Goal: Answer question/provide support: Share knowledge or assist other users

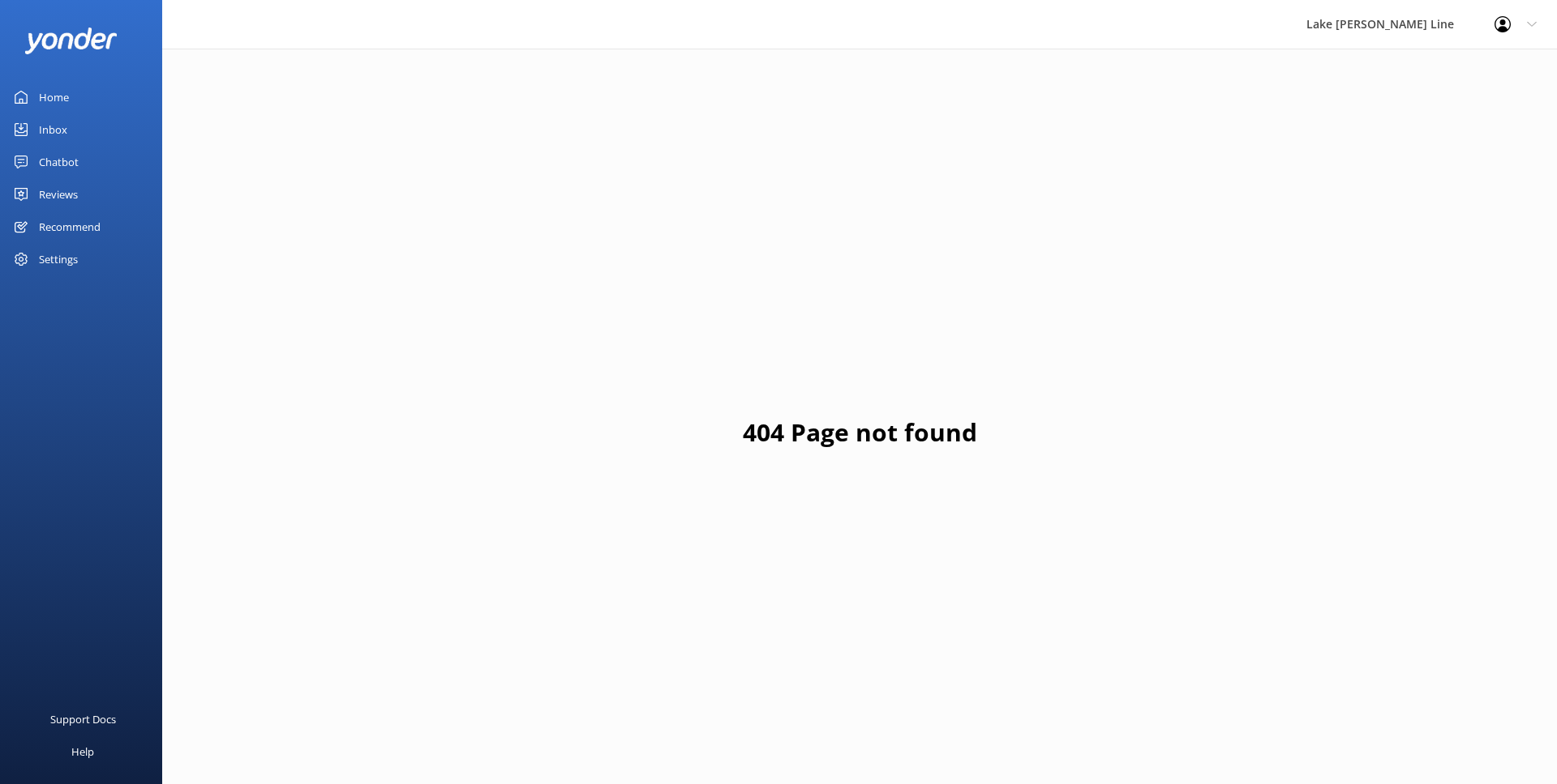
click at [77, 157] on div "Chatbot" at bounding box center [59, 162] width 40 height 32
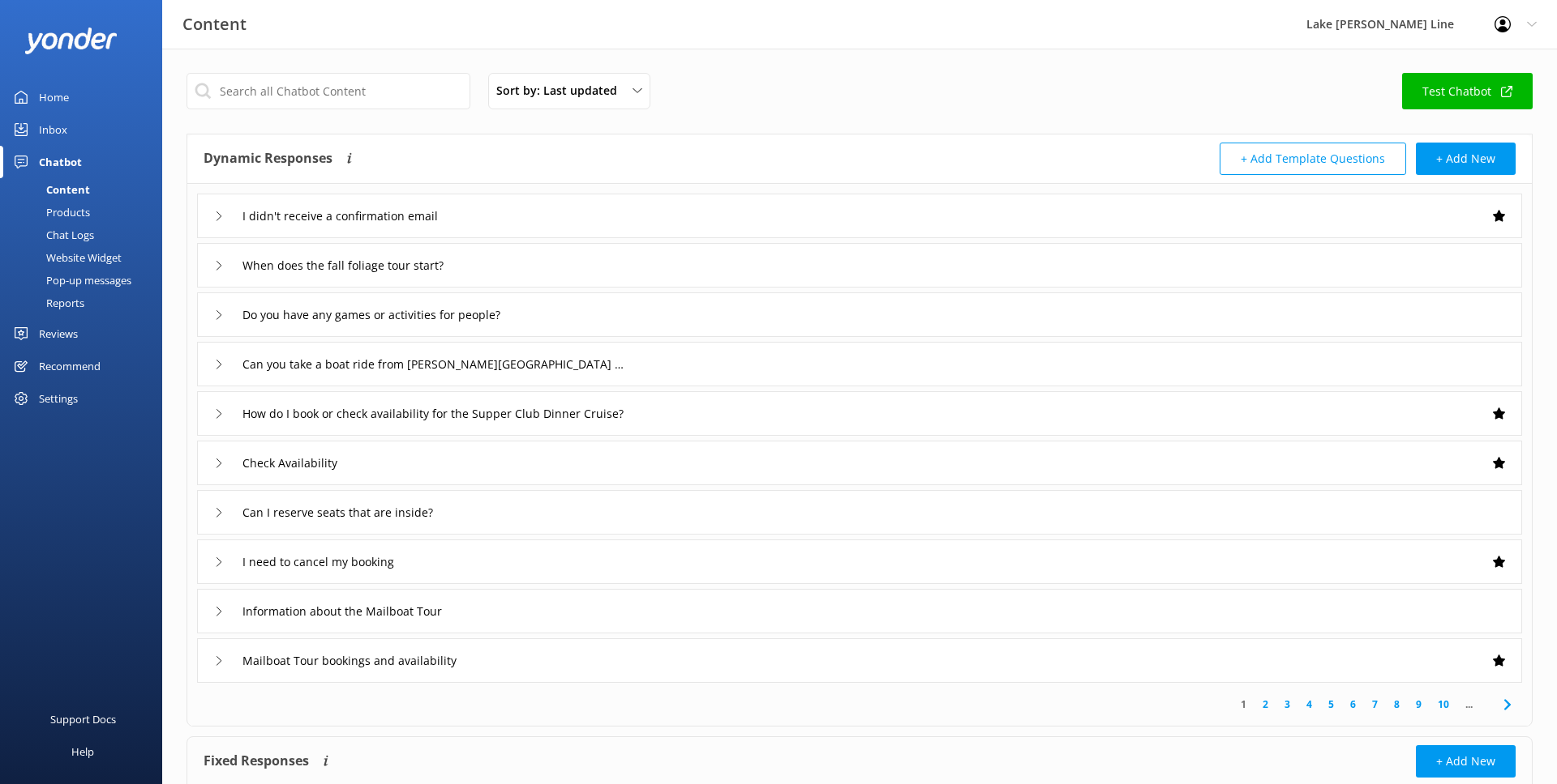
click at [82, 225] on div "Chat Logs" at bounding box center [52, 234] width 85 height 23
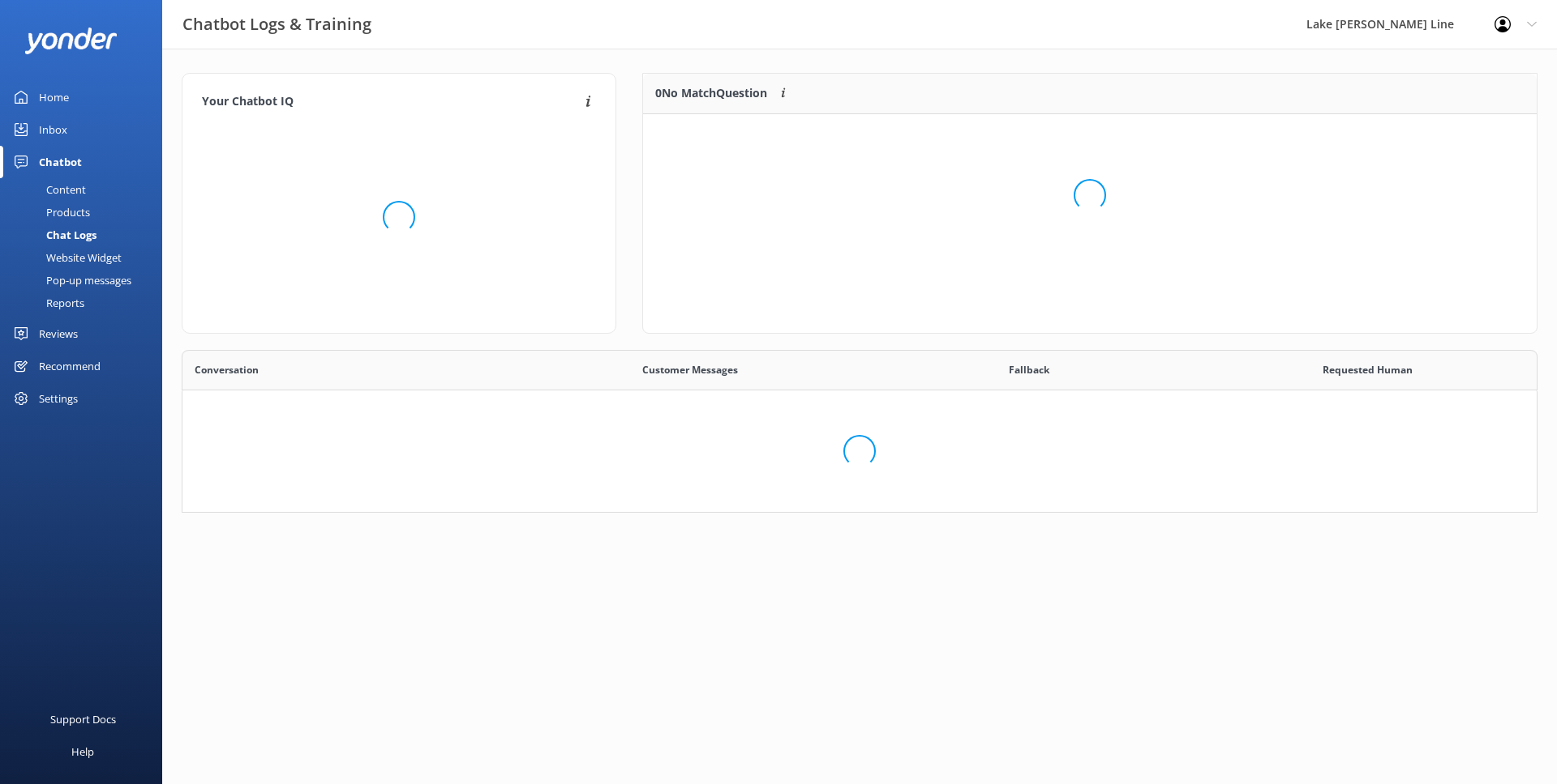
scroll to position [568, 1353]
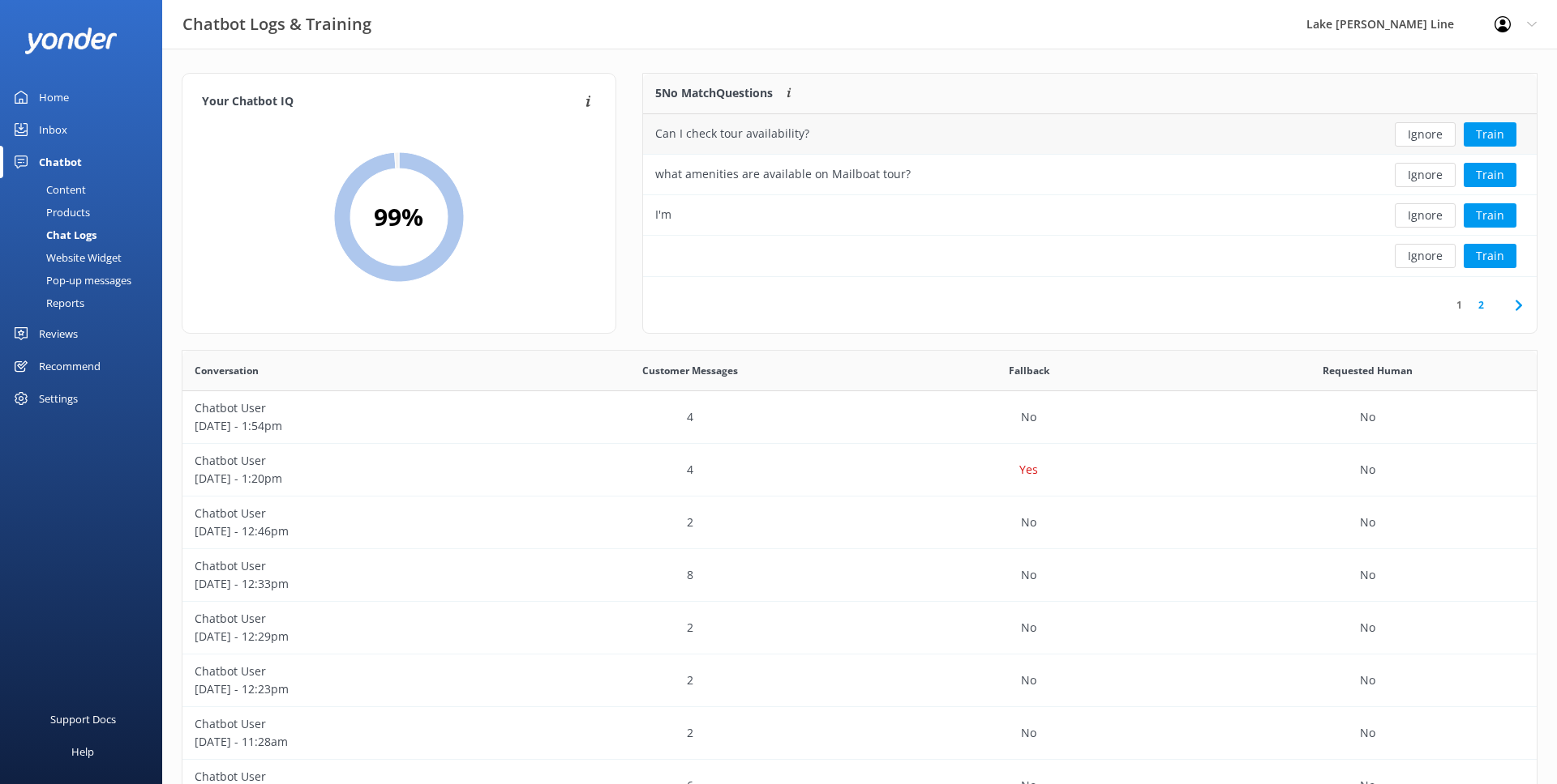
click at [1252, 127] on div "Can I check tour availability?" at bounding box center [999, 134] width 711 height 41
click at [1482, 128] on button "Train" at bounding box center [1489, 134] width 53 height 24
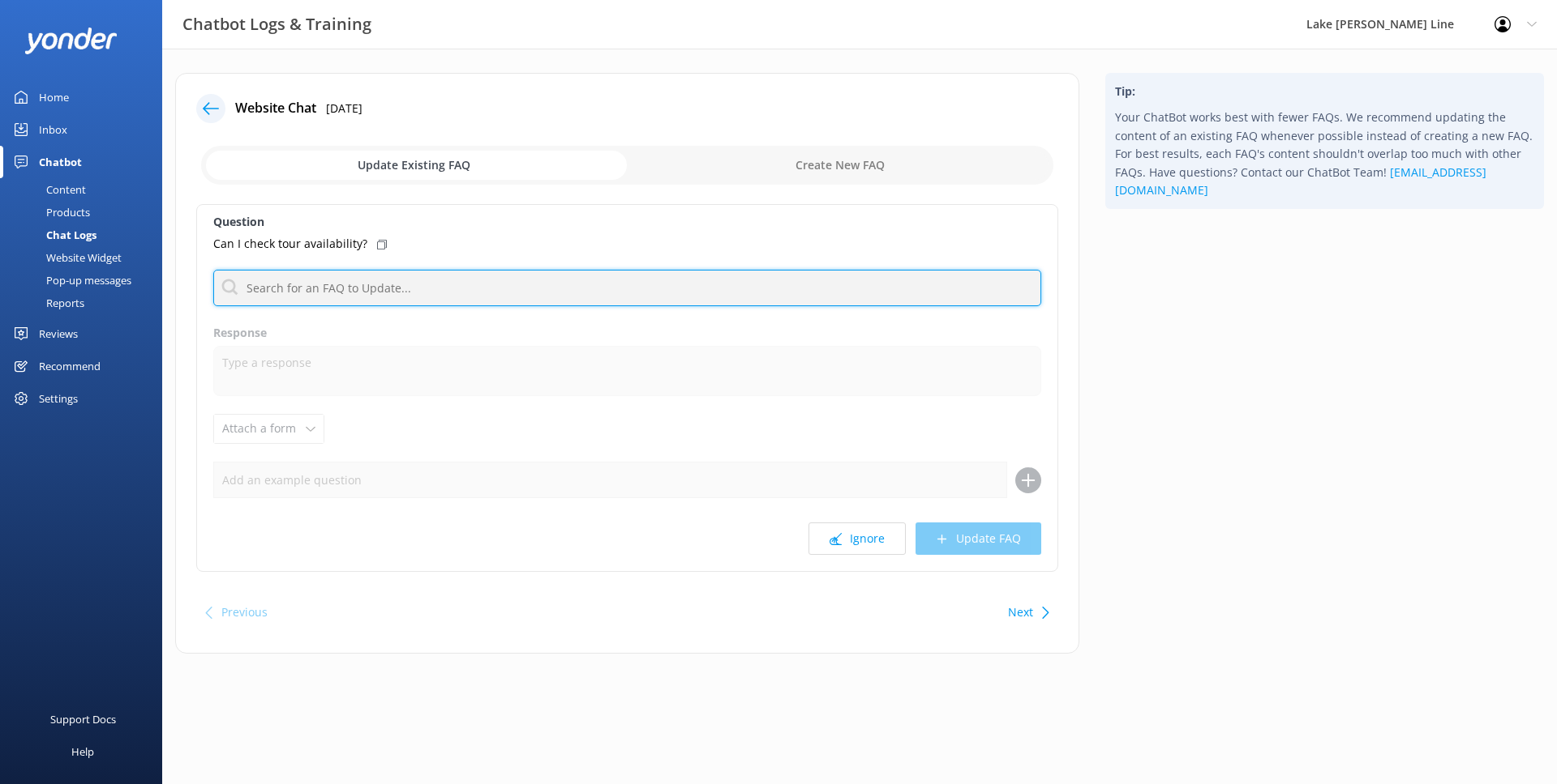
click at [515, 293] on input "text" at bounding box center [627, 288] width 828 height 37
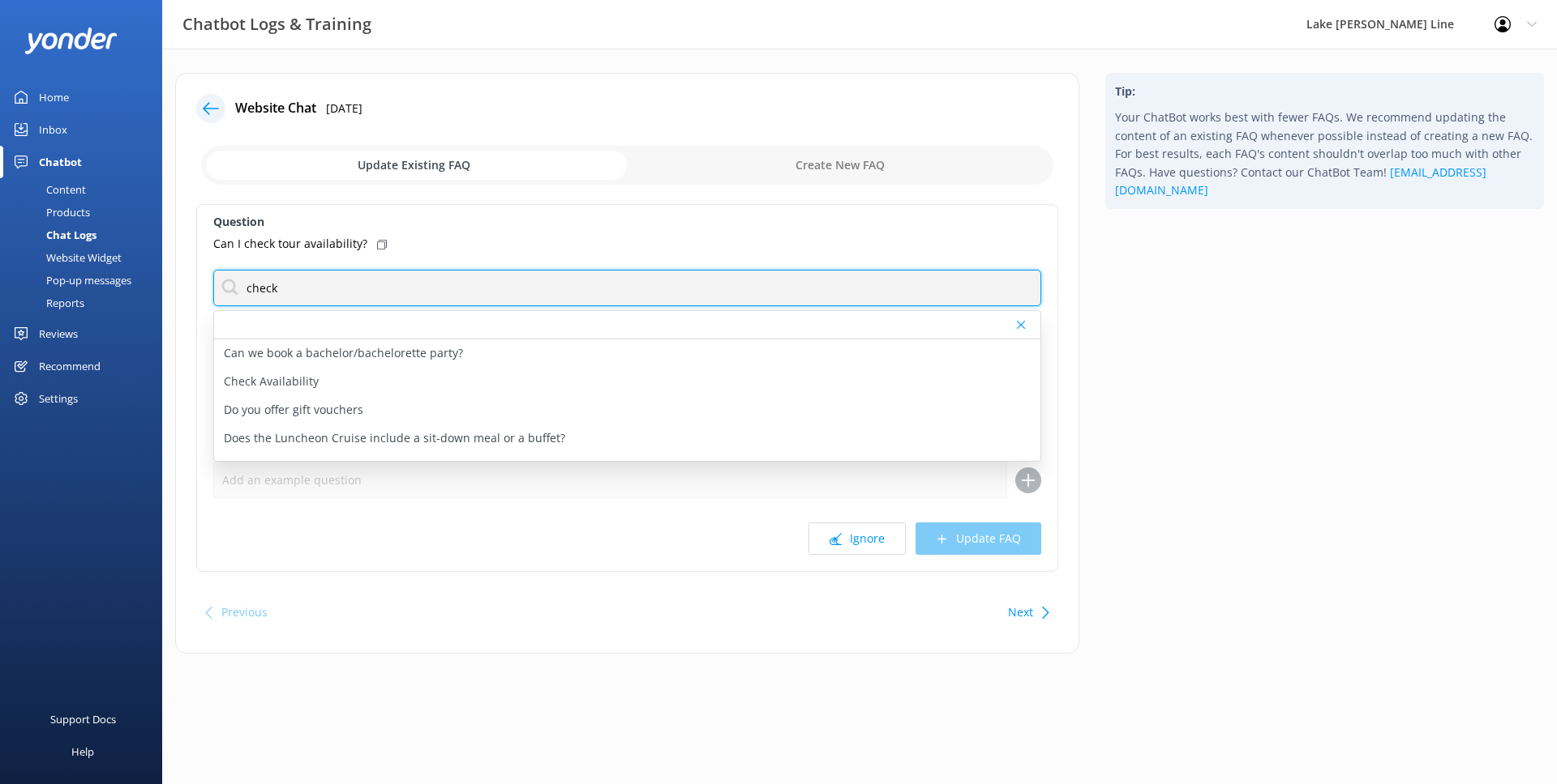
scroll to position [120, 0]
type input "check"
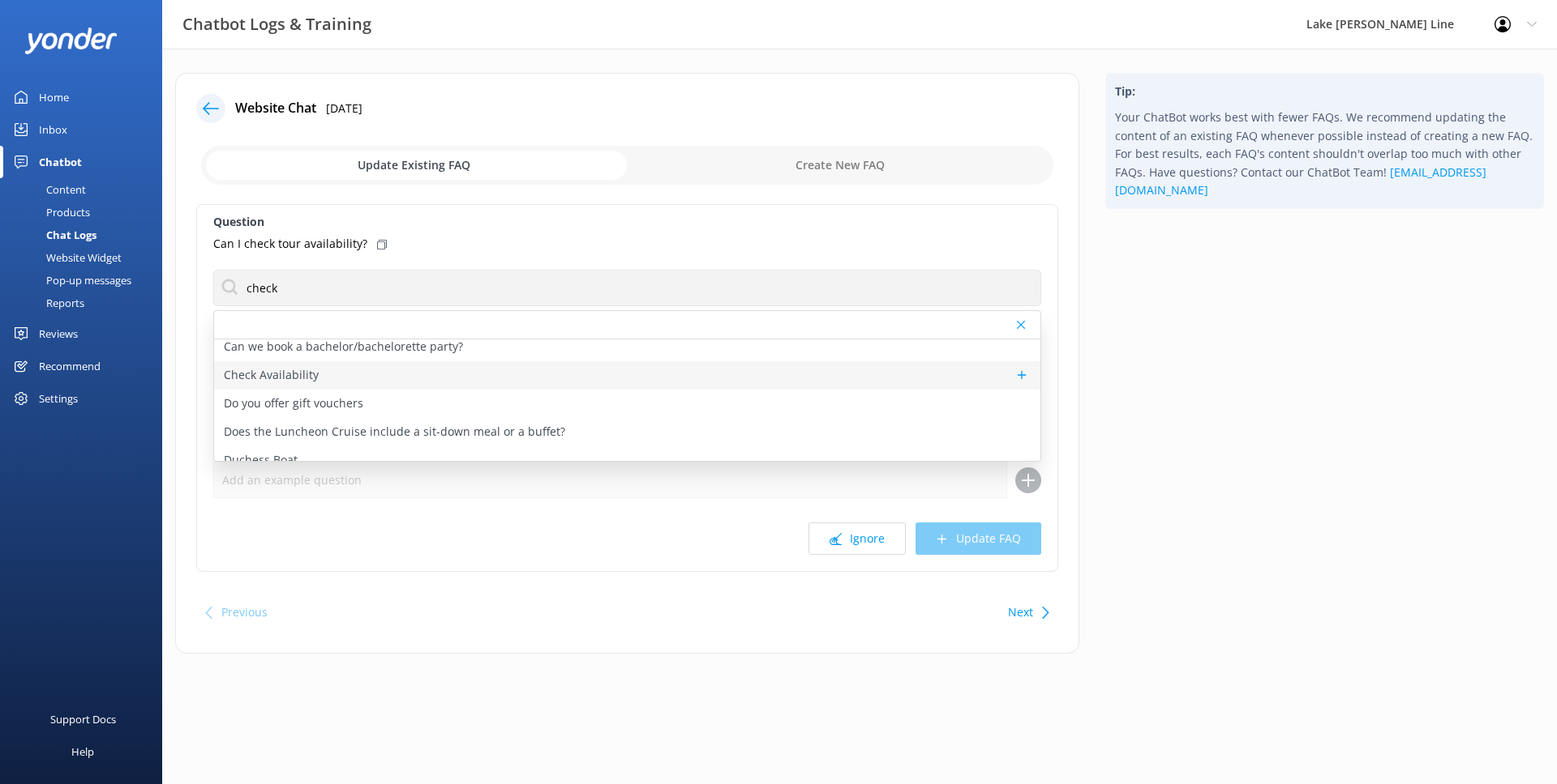
click at [313, 374] on p "Check Availability" at bounding box center [270, 375] width 95 height 18
type textarea "You can check the availability of a tour using the tool below."
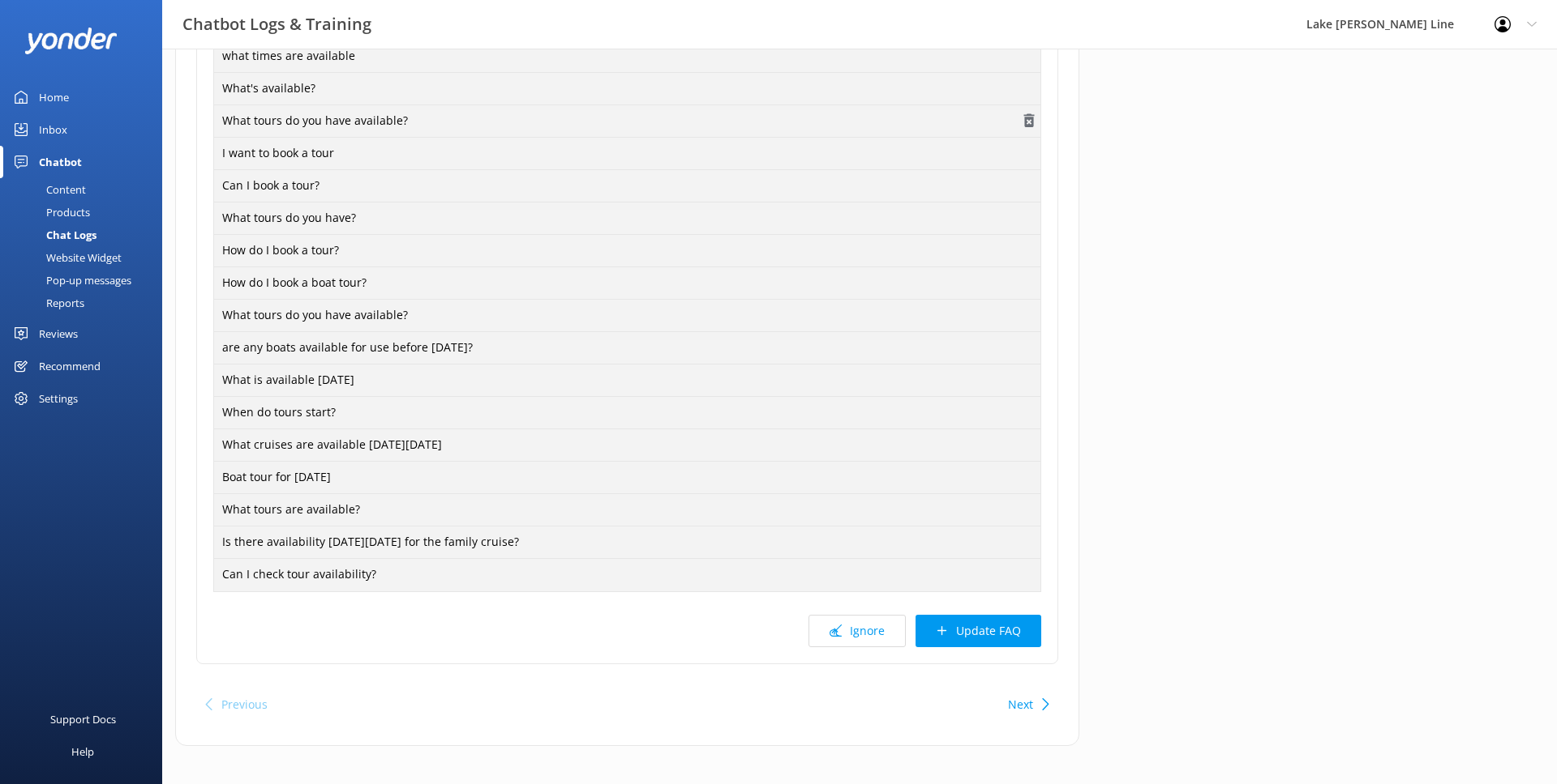
scroll to position [1182, 0]
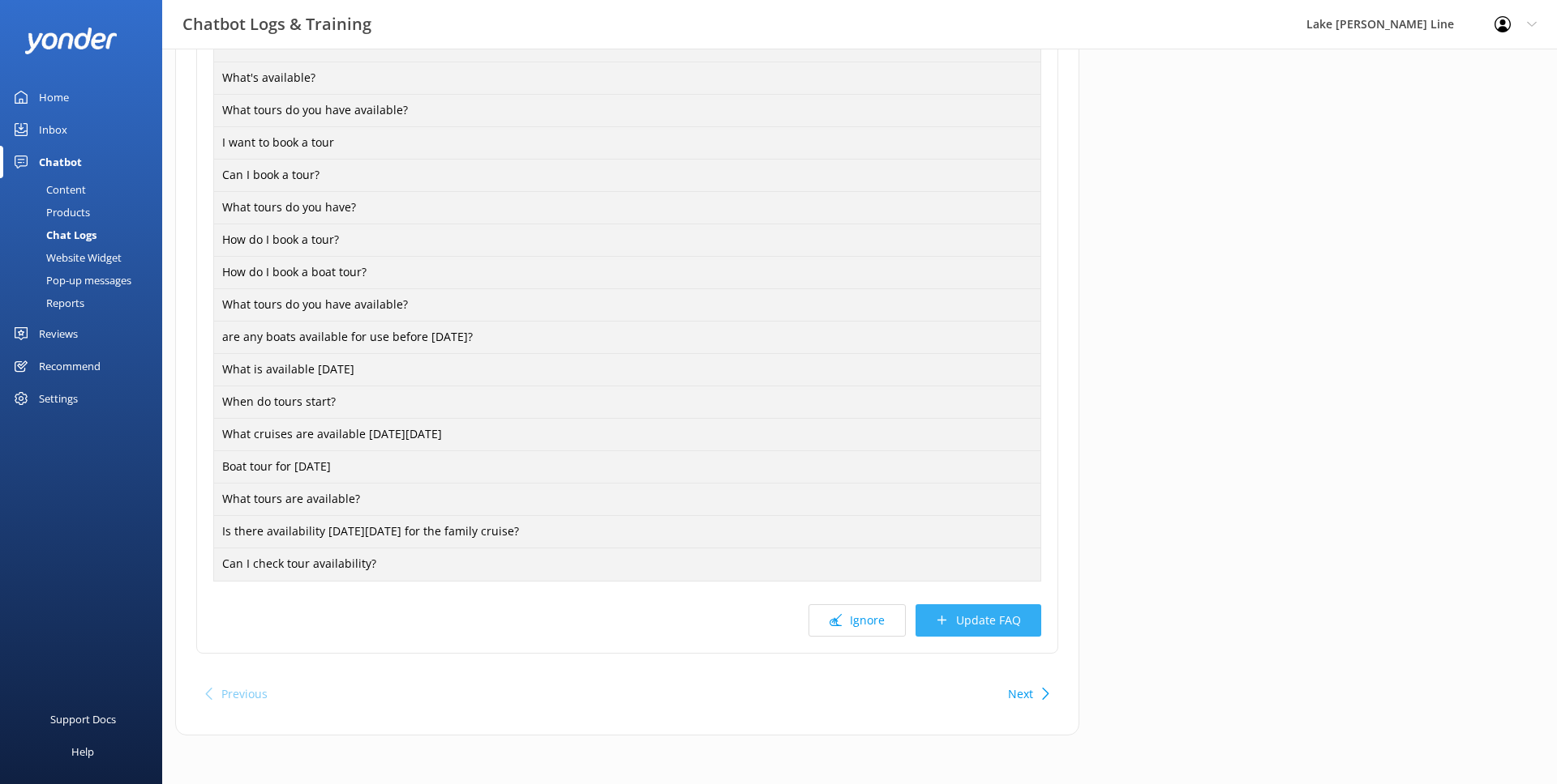
click at [1000, 608] on button "Update FAQ" at bounding box center [978, 621] width 126 height 32
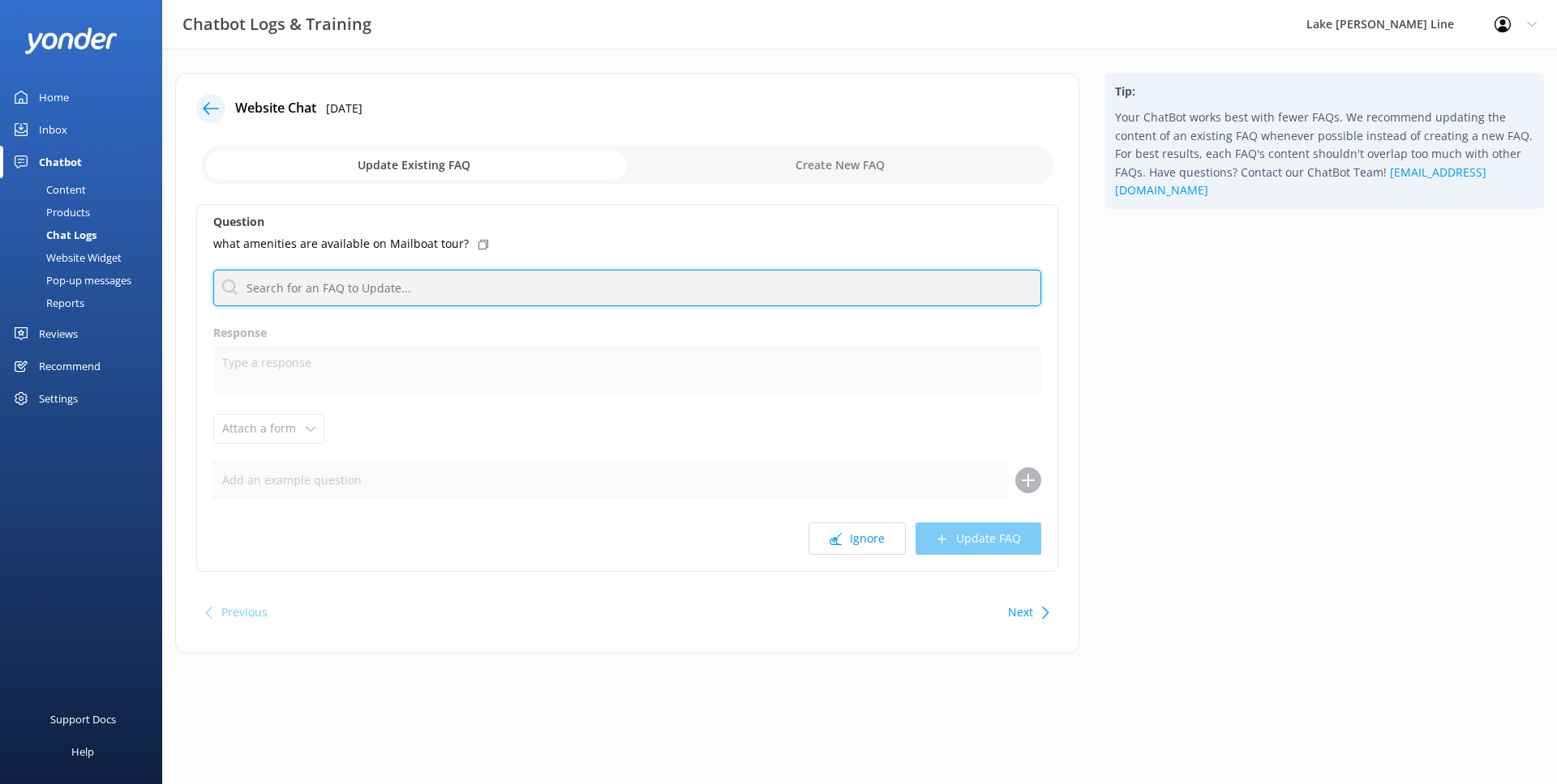
click at [430, 286] on input "text" at bounding box center [627, 288] width 828 height 37
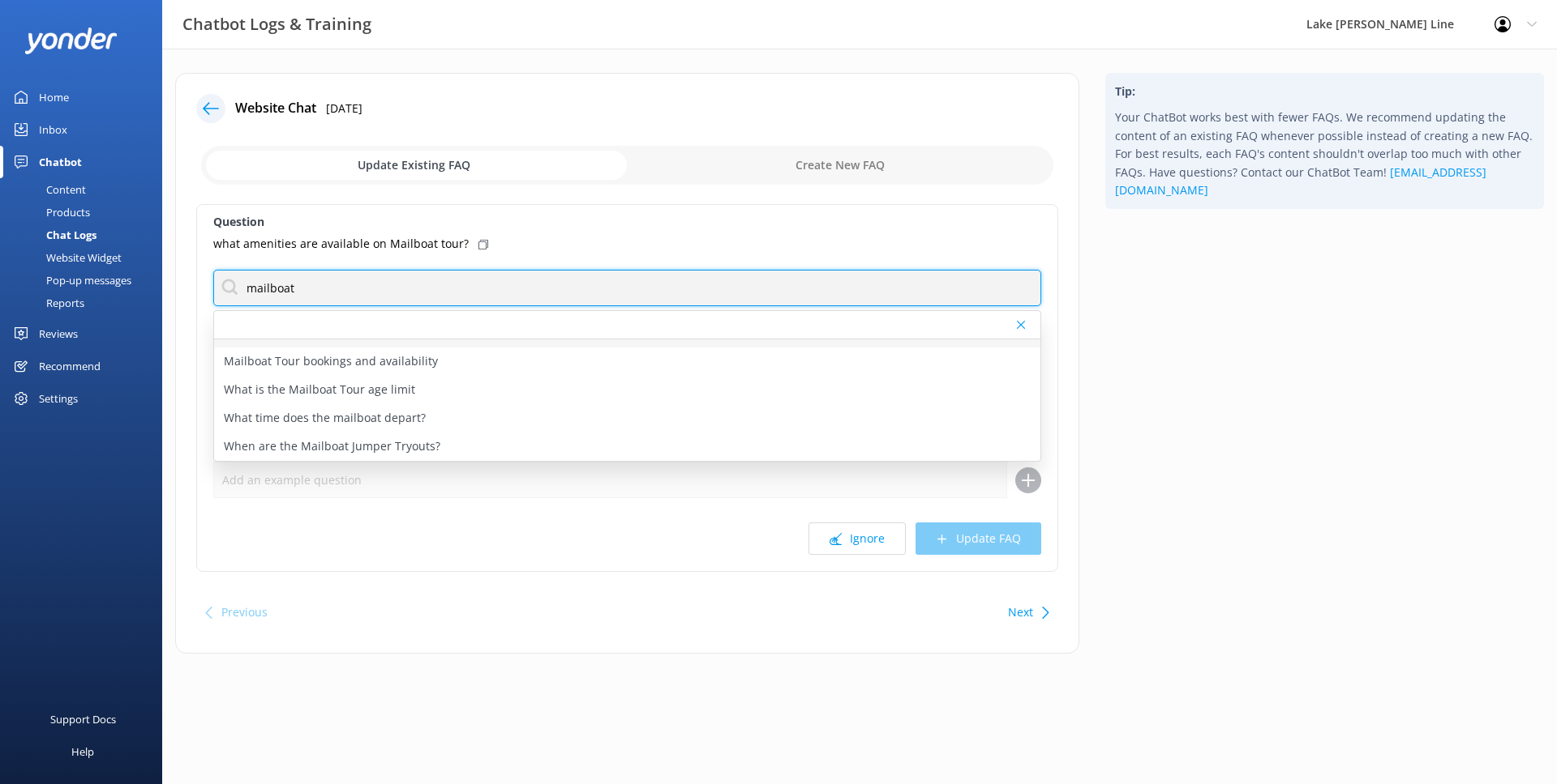
scroll to position [86, 0]
type input "mailboat"
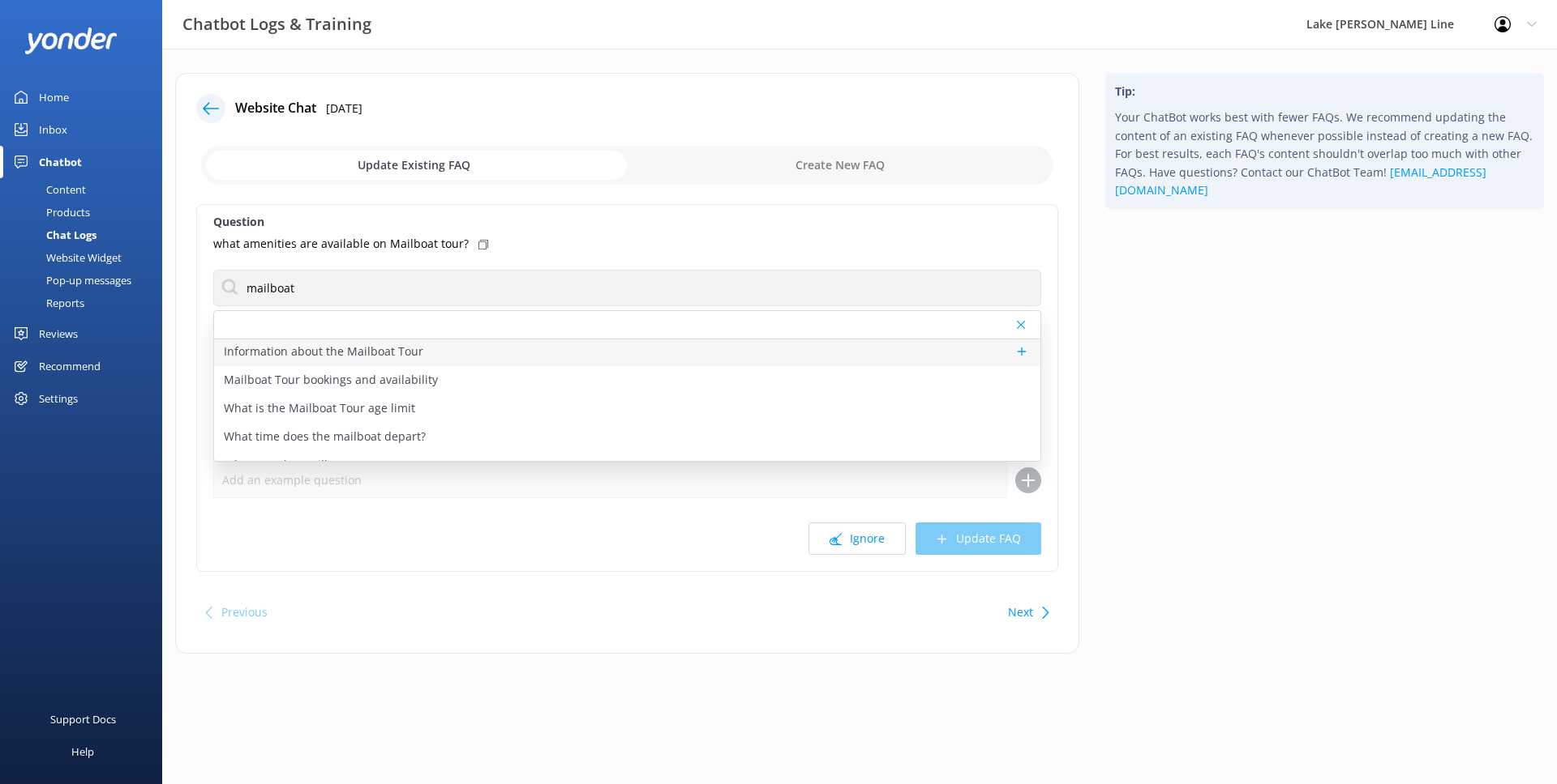
click at [302, 352] on p "Information about the Mailboat Tour" at bounding box center [322, 352] width 199 height 18
type textarea "Take part in one of America’s most unique traditions! Join our daring mail jump…"
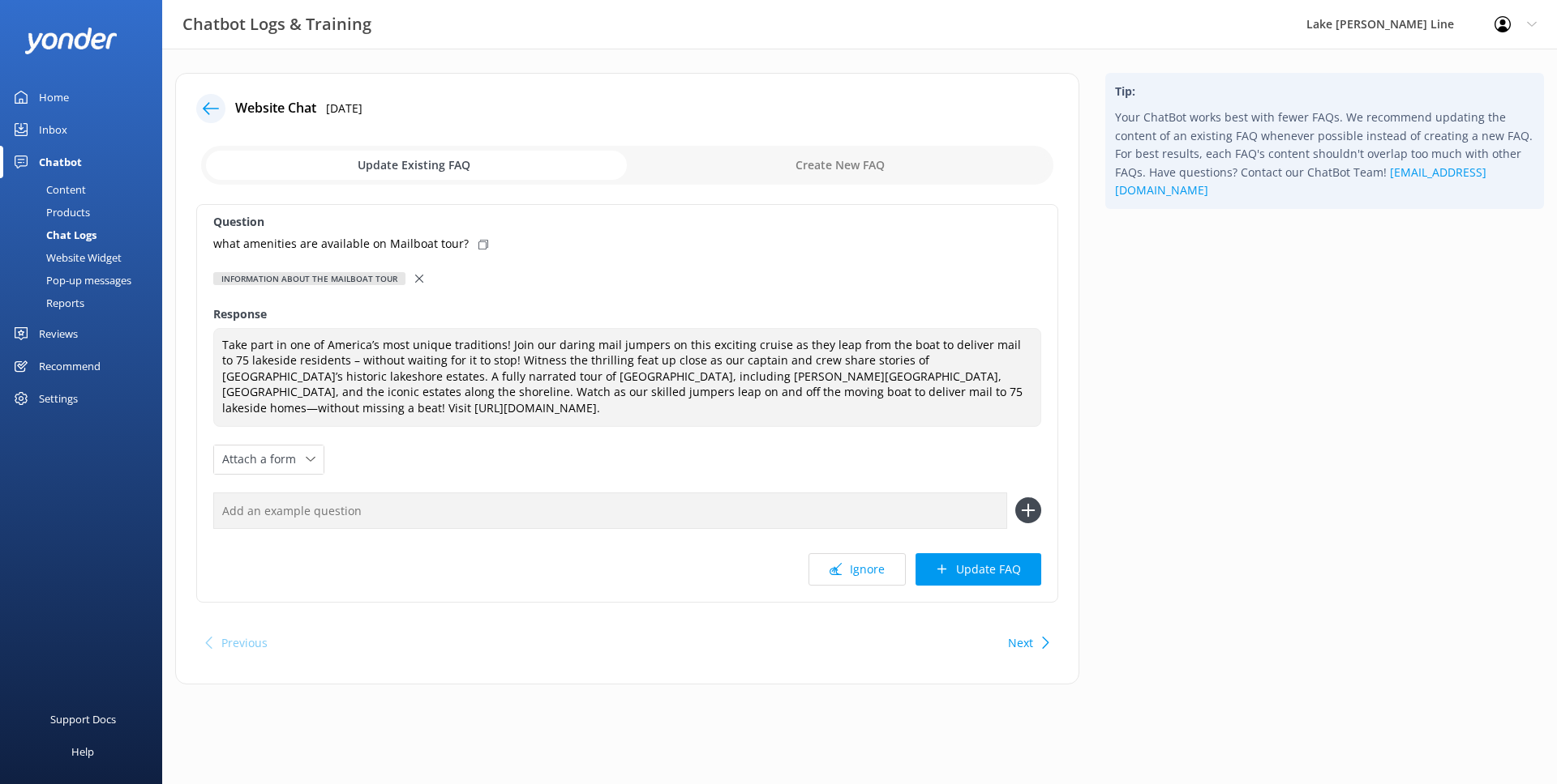
click at [415, 276] on use at bounding box center [419, 278] width 8 height 8
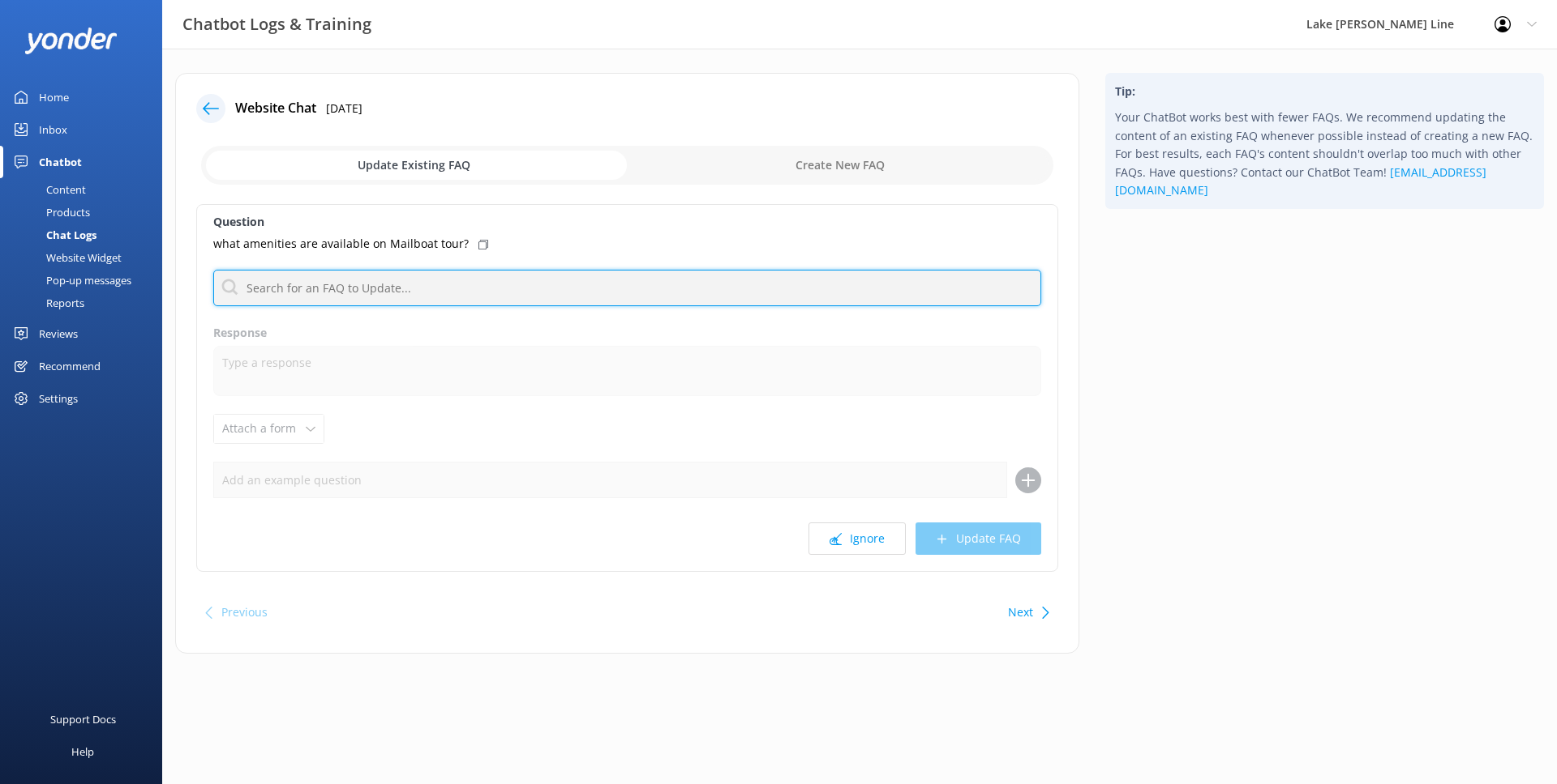
click at [404, 293] on input "text" at bounding box center [627, 288] width 828 height 37
type input "walworth"
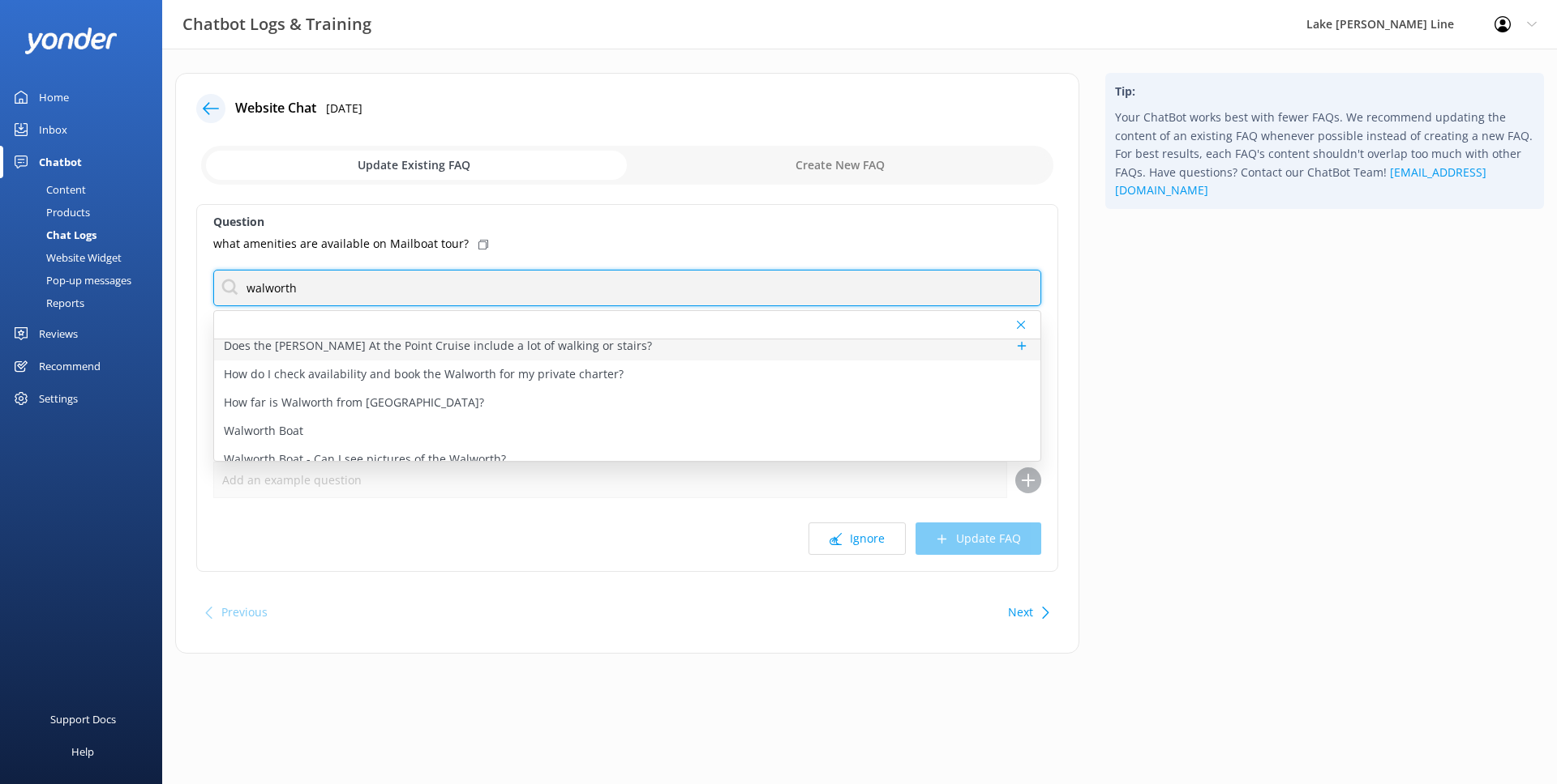
scroll to position [77, 0]
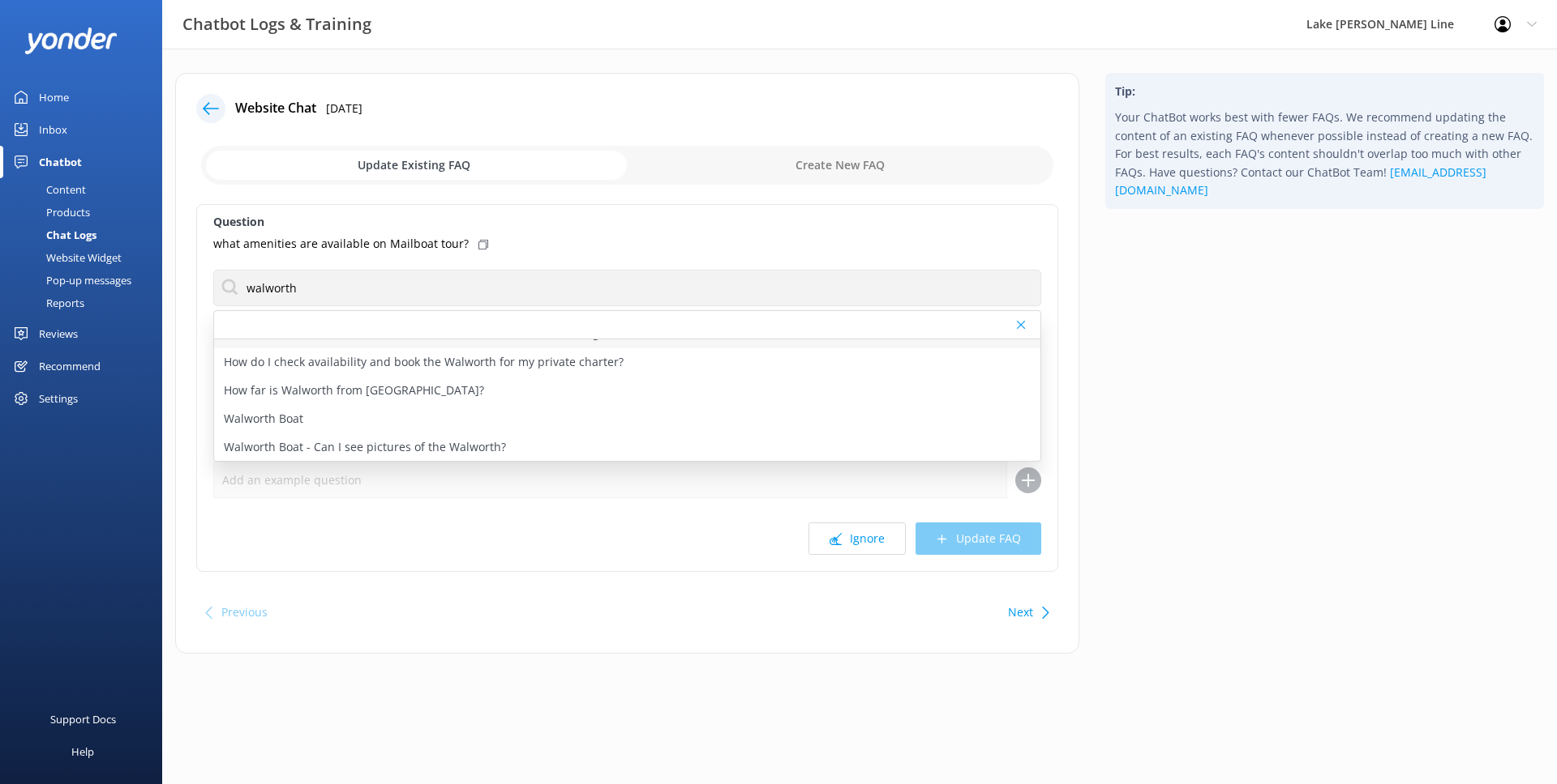
click at [417, 413] on div "Walworth Boat" at bounding box center [627, 419] width 826 height 29
type textarea "The Walworth is also known also as the U.S. Mailboat. The main and aft decks ar…"
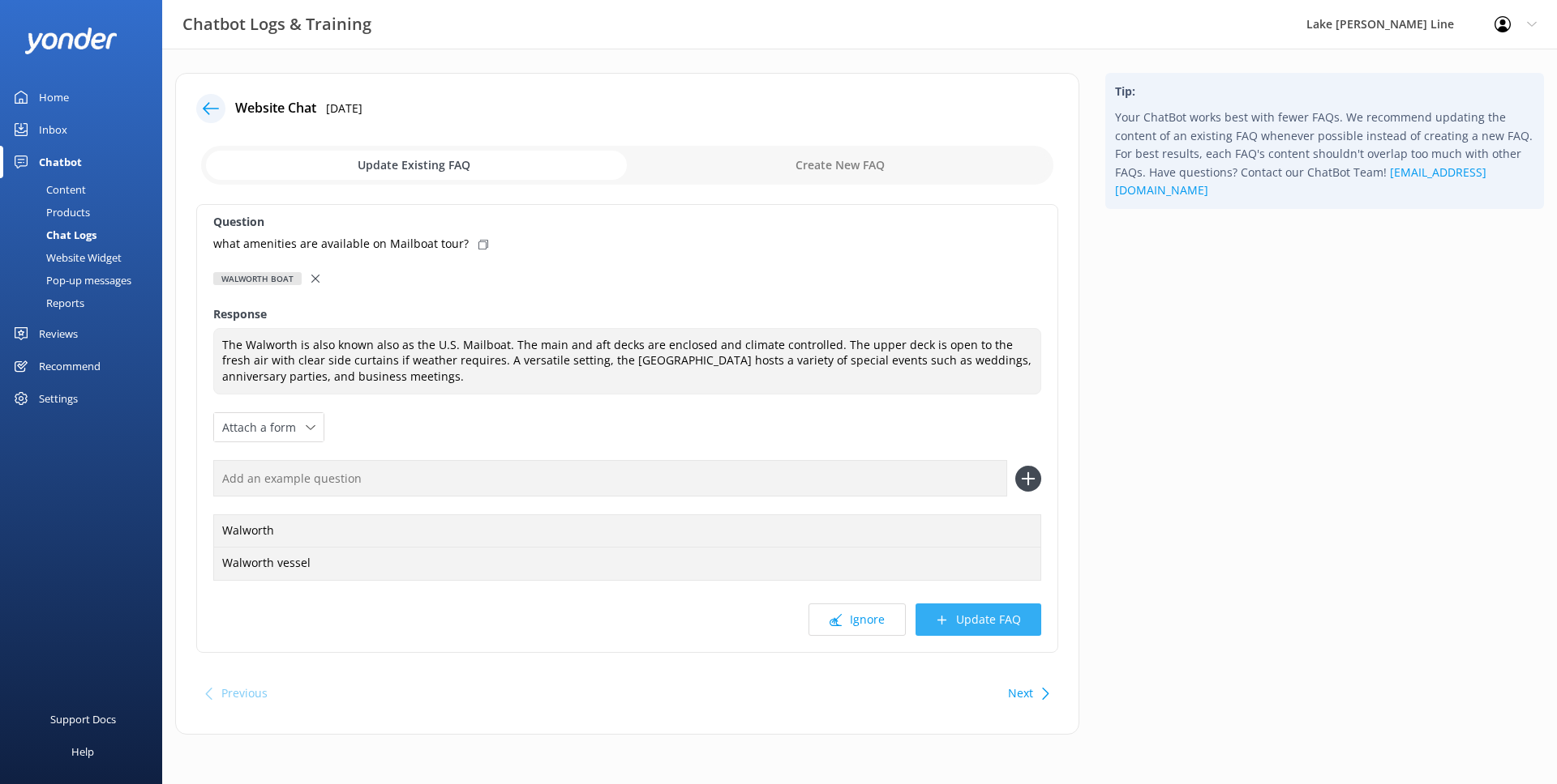
click at [958, 615] on button "Update FAQ" at bounding box center [978, 620] width 126 height 32
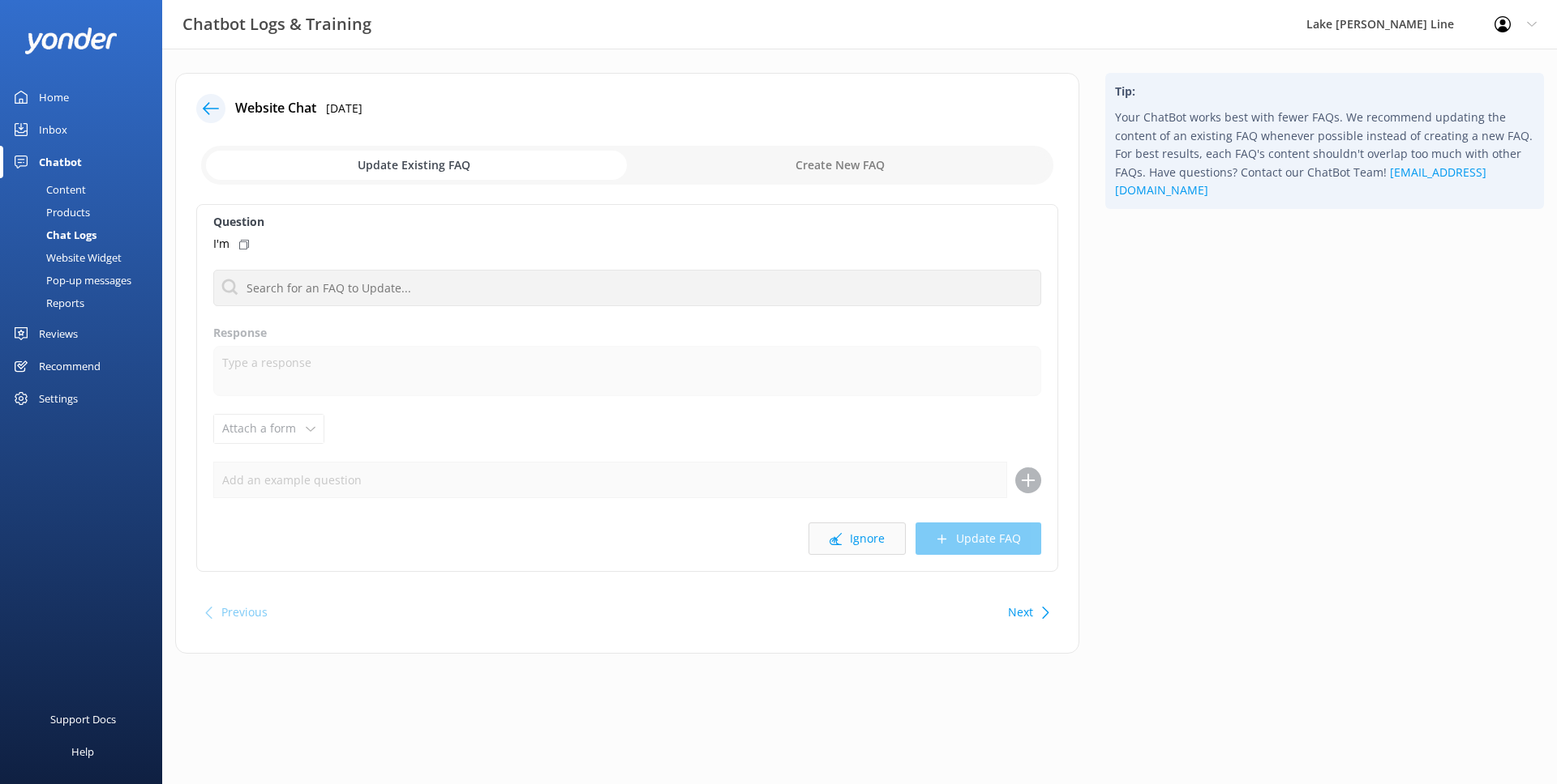
click at [856, 536] on button "Ignore" at bounding box center [857, 539] width 97 height 32
click at [854, 540] on button "Ignore" at bounding box center [857, 531] width 97 height 32
click at [875, 547] on button "Ignore" at bounding box center [857, 539] width 97 height 32
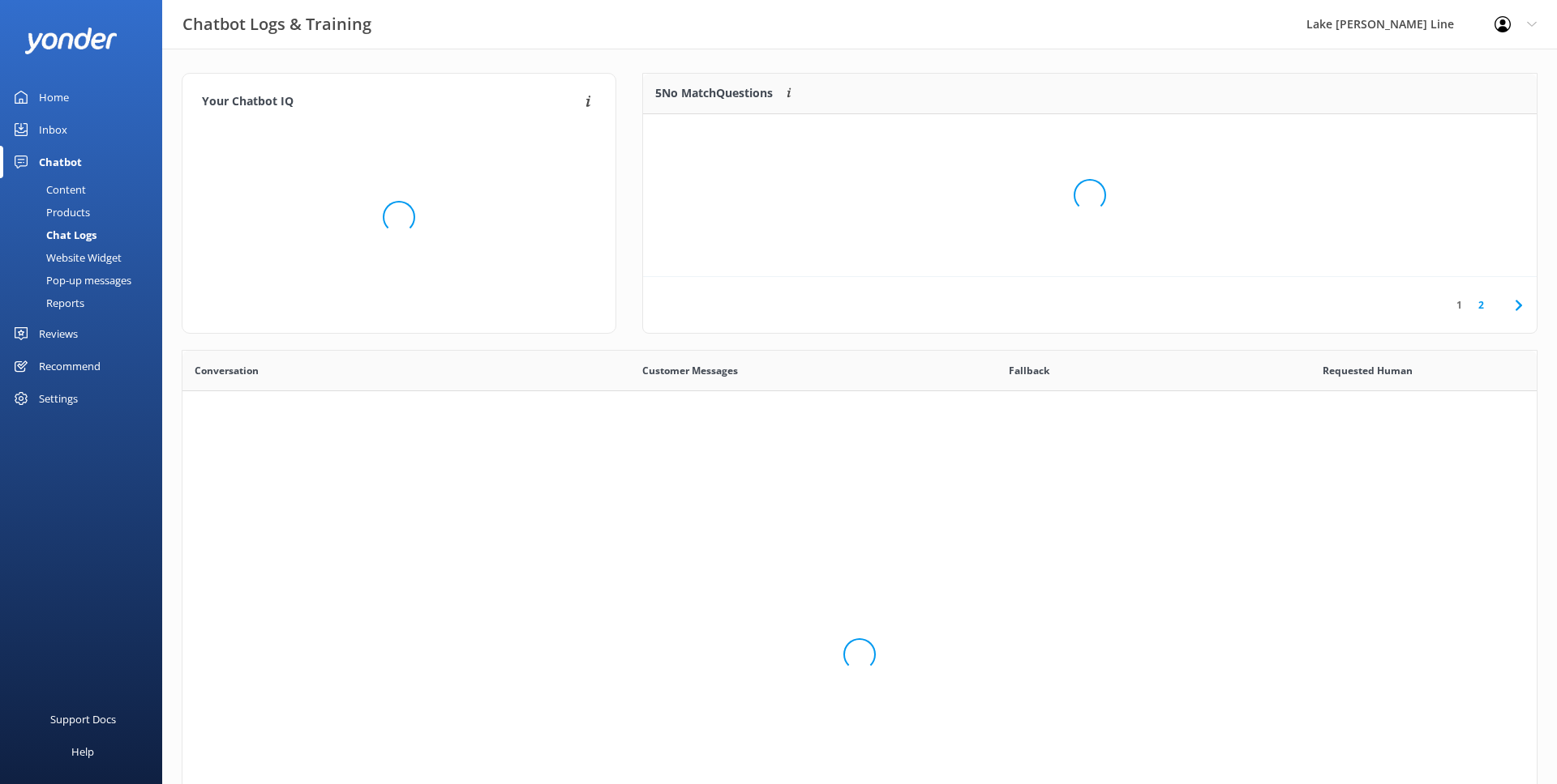
scroll to position [203, 893]
